Goal: Task Accomplishment & Management: Use online tool/utility

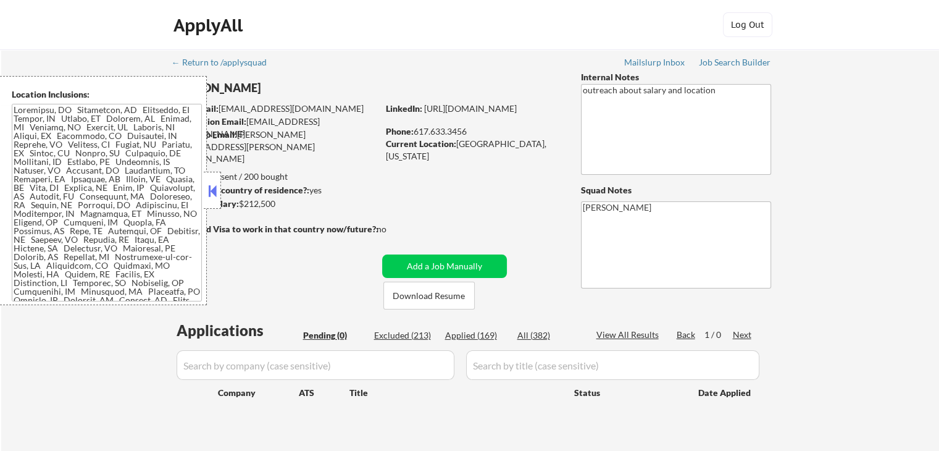
drag, startPoint x: 843, startPoint y: 216, endPoint x: 830, endPoint y: 221, distance: 14.5
click at [843, 215] on div "← Return to /applysquad Mailslurp Inbox Job Search Builder [PERSON_NAME] User E…" at bounding box center [470, 255] width 938 height 412
click at [874, 198] on div "← Return to /applysquad Mailslurp Inbox Job Search Builder [PERSON_NAME] User E…" at bounding box center [470, 255] width 938 height 412
click at [872, 196] on div "← Return to /applysquad Mailslurp Inbox Job Search Builder [PERSON_NAME] User E…" at bounding box center [470, 255] width 938 height 412
click at [734, 65] on div "Job Search Builder" at bounding box center [735, 62] width 72 height 9
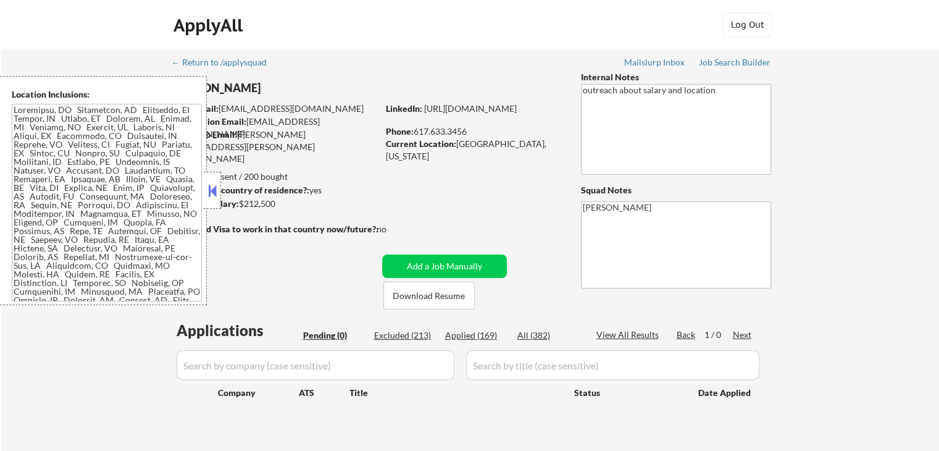
click at [210, 181] on button at bounding box center [213, 190] width 14 height 19
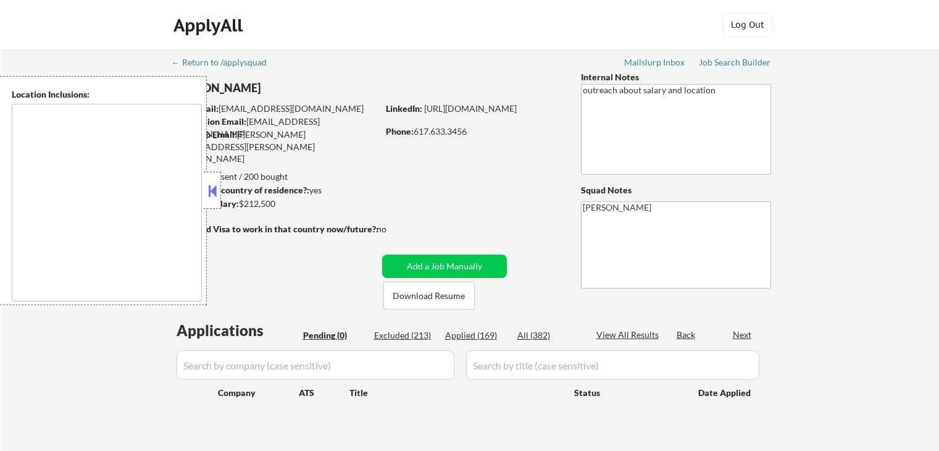
type textarea "Cambridge, MA Somerville, MA Brookline, MA Newton, MA Quincy, MA Medford, MA Ma…"
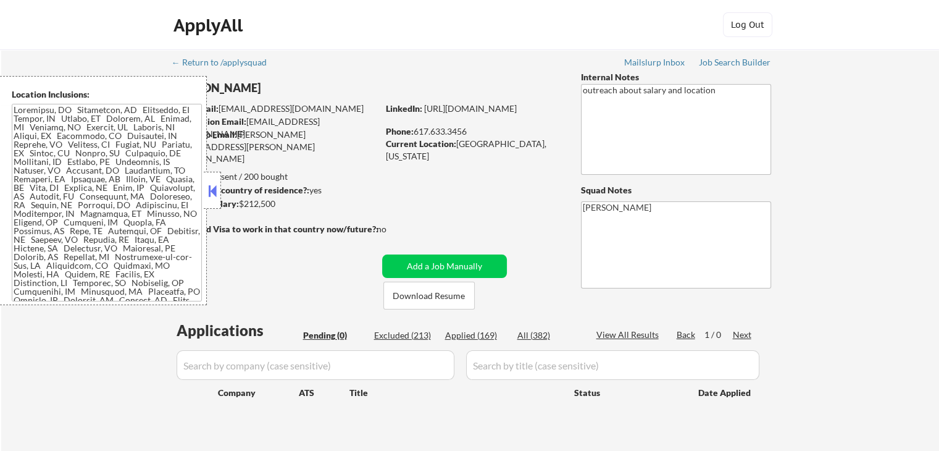
click at [419, 68] on div "← Return to /applysquad Mailslurp Inbox Job Search Builder [PERSON_NAME] User E…" at bounding box center [470, 250] width 616 height 402
click at [394, 35] on div "ApplyAll Log In Sign Up Log Out" at bounding box center [469, 27] width 617 height 31
click at [385, 28] on div "ApplyAll Log In Sign Up Log Out" at bounding box center [469, 27] width 617 height 31
click at [813, 128] on div "← Return to /applysquad Mailslurp Inbox Job Search Builder [PERSON_NAME] User E…" at bounding box center [470, 255] width 938 height 412
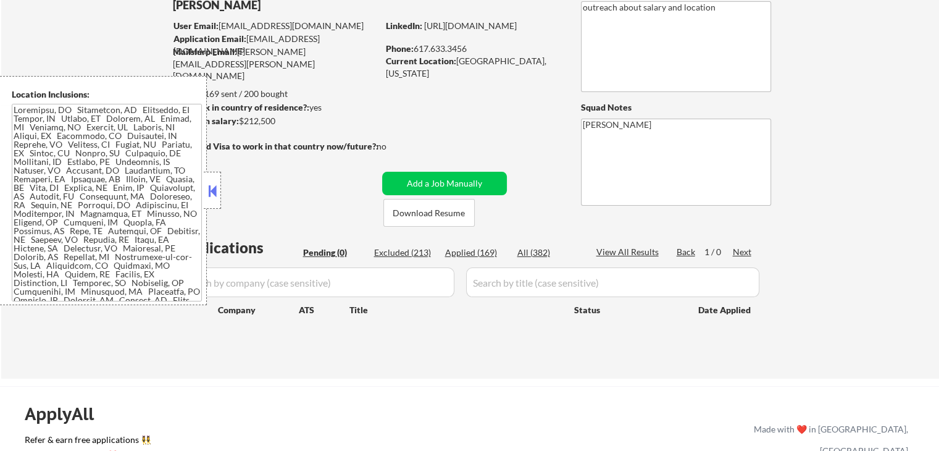
scroll to position [62, 0]
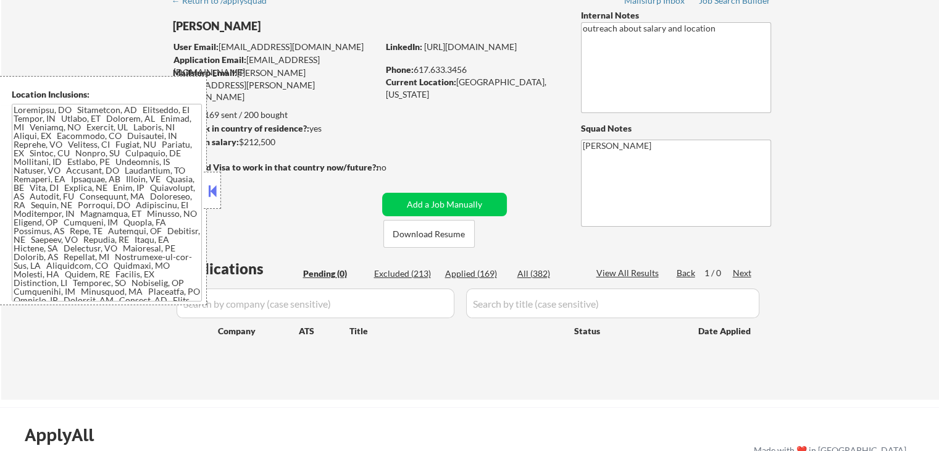
click at [719, 37] on textarea "outreach about salary and location" at bounding box center [676, 67] width 190 height 91
drag, startPoint x: 715, startPoint y: 36, endPoint x: 519, endPoint y: 37, distance: 196.9
click at [519, 37] on div "← Return to /applysquad Mailslurp Inbox Job Search Builder [PERSON_NAME] User E…" at bounding box center [470, 189] width 616 height 402
click at [906, 119] on div "← Return to /applysquad Mailslurp Inbox Job Search Builder [PERSON_NAME] User E…" at bounding box center [470, 194] width 938 height 412
drag, startPoint x: 712, startPoint y: 35, endPoint x: 537, endPoint y: 62, distance: 177.3
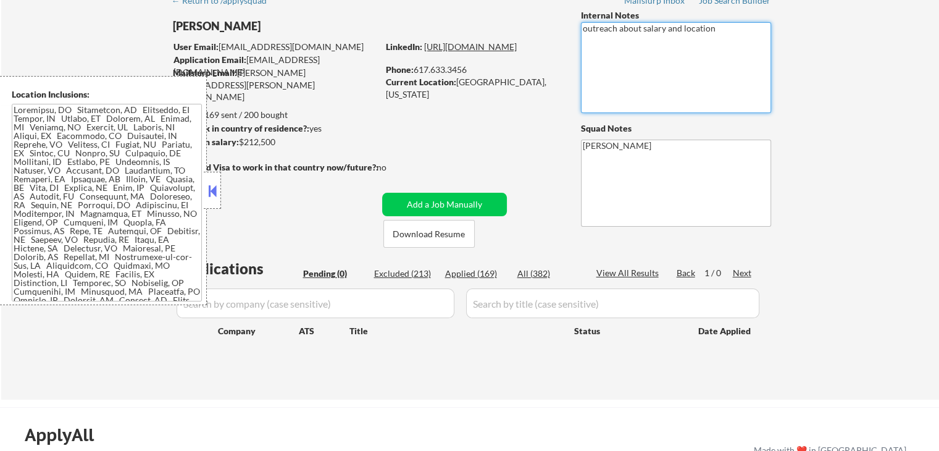
click at [506, 57] on div "Edward Boudrot User Email: eboudrot@gmail.com Application Email: eboudrot@gmail…" at bounding box center [470, 128] width 616 height 238
click at [865, 144] on div "← Return to /applysquad Mailslurp Inbox Job Search Builder [PERSON_NAME] User E…" at bounding box center [470, 194] width 938 height 412
click at [212, 194] on button at bounding box center [213, 190] width 14 height 19
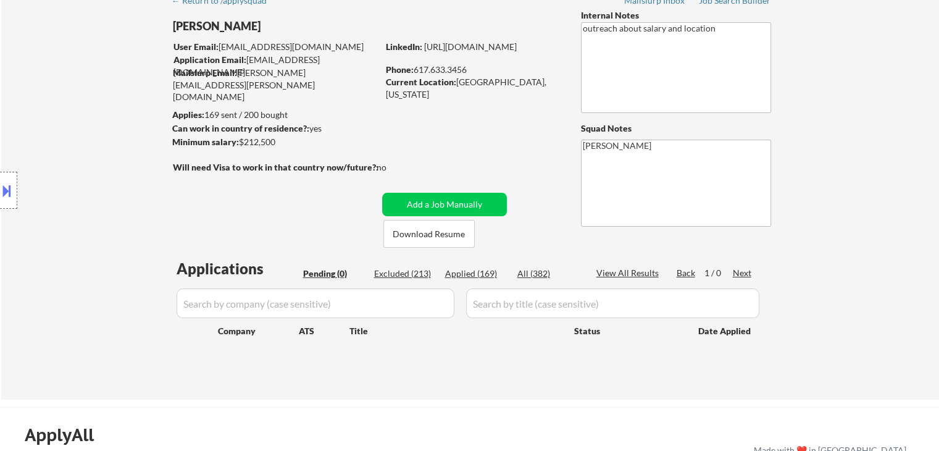
click at [131, 205] on div "Location Inclusions:" at bounding box center [110, 190] width 221 height 229
click at [923, 172] on div "← Return to /applysquad Mailslurp Inbox Job Search Builder [PERSON_NAME] User E…" at bounding box center [470, 194] width 938 height 412
click at [113, 246] on div "Location Inclusions:" at bounding box center [110, 190] width 221 height 229
